Goal: Transaction & Acquisition: Purchase product/service

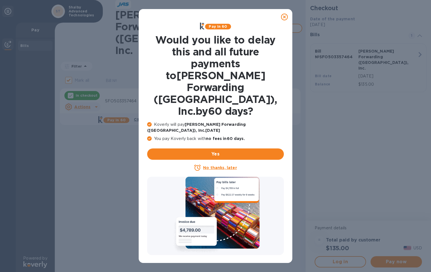
click at [286, 17] on icon at bounding box center [284, 17] width 7 height 7
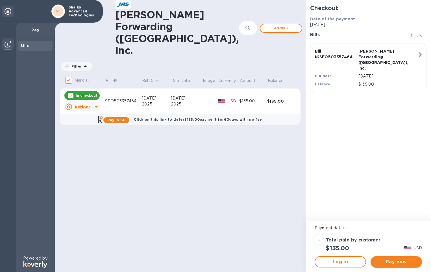
click at [389, 265] on span "Pay now" at bounding box center [396, 261] width 42 height 7
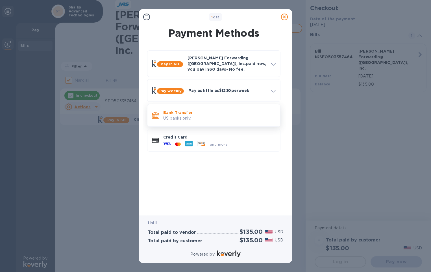
click at [214, 116] on p "US banks only." at bounding box center [219, 118] width 112 height 6
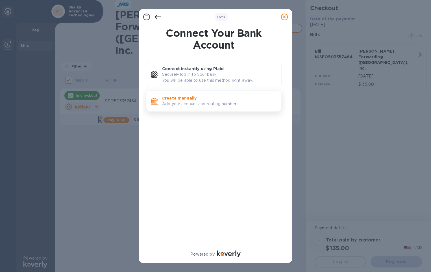
click at [214, 106] on p "Add your account and routing numbers." at bounding box center [219, 104] width 115 height 6
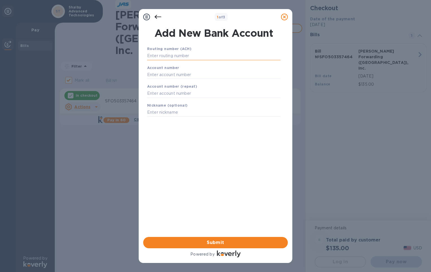
click at [172, 53] on input "text" at bounding box center [213, 56] width 133 height 8
click at [157, 55] on input "text" at bounding box center [213, 56] width 133 height 8
paste input ""
type input ""
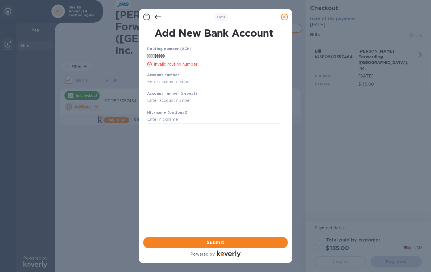
drag, startPoint x: 169, startPoint y: 55, endPoint x: 146, endPoint y: 55, distance: 22.9
click at [146, 55] on div "Routing number (ACH)  Invalid routing number" at bounding box center [214, 56] width 138 height 26
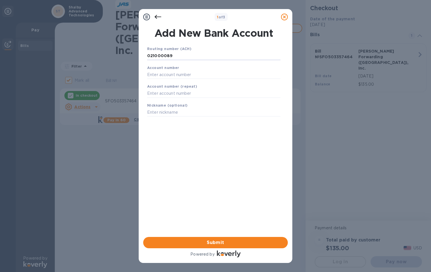
type input "021000089"
type input "5"
type input "51089105"
click at [210, 240] on span "Submit" at bounding box center [216, 242] width 136 height 7
